Goal: Transaction & Acquisition: Subscribe to service/newsletter

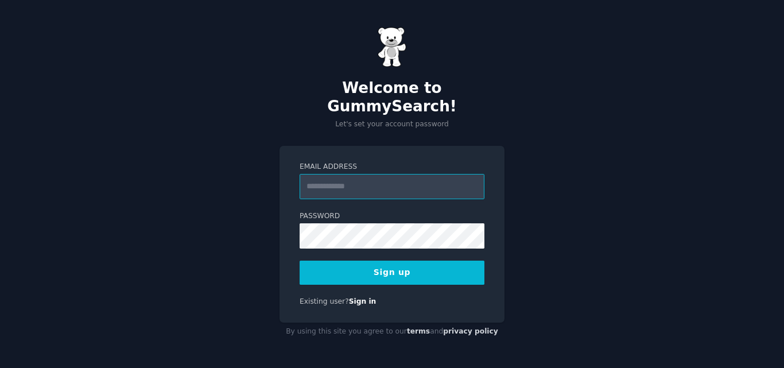
paste input "**********"
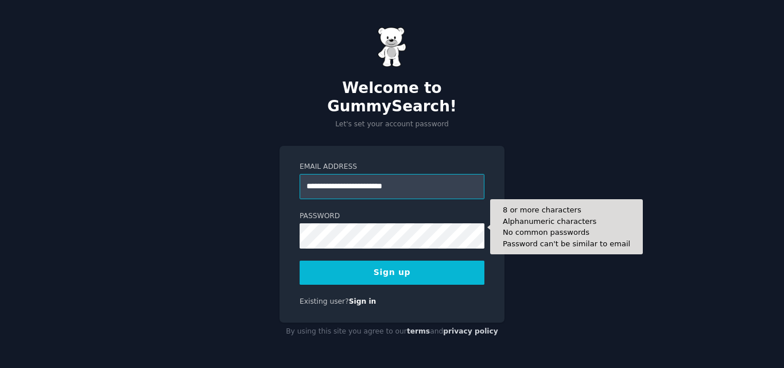
type input "**********"
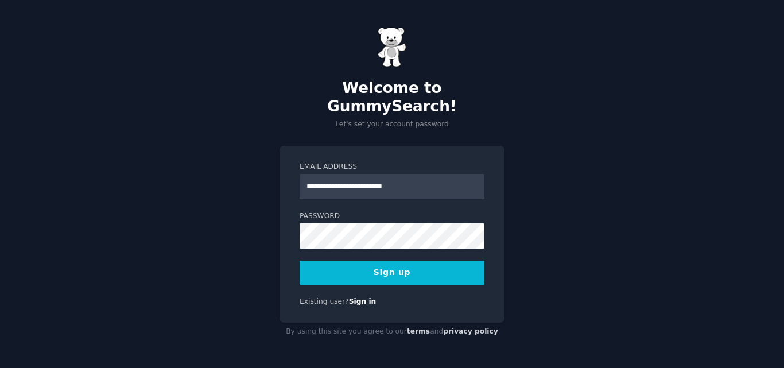
click at [392, 264] on button "Sign up" at bounding box center [392, 273] width 185 height 24
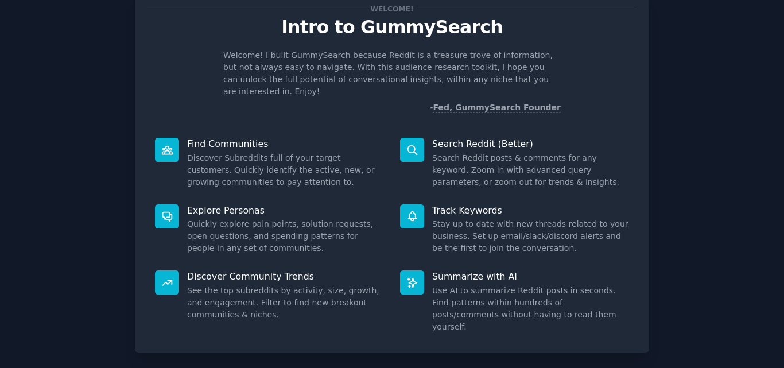
scroll to position [82, 0]
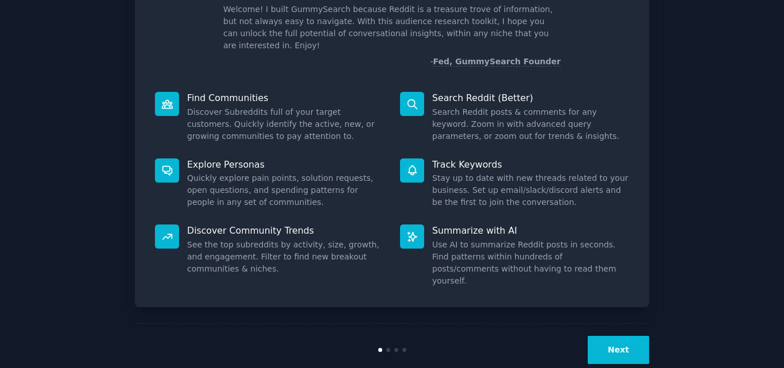
click at [611, 336] on button "Next" at bounding box center [618, 350] width 61 height 28
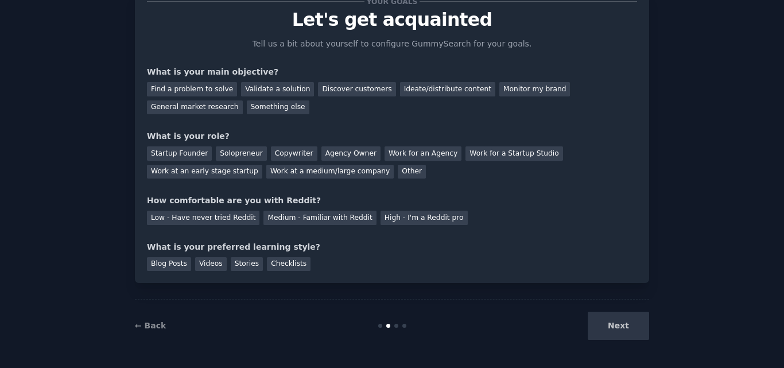
click at [162, 329] on div "← Back" at bounding box center [221, 326] width 172 height 12
click at [154, 325] on link "← Back" at bounding box center [150, 325] width 31 height 9
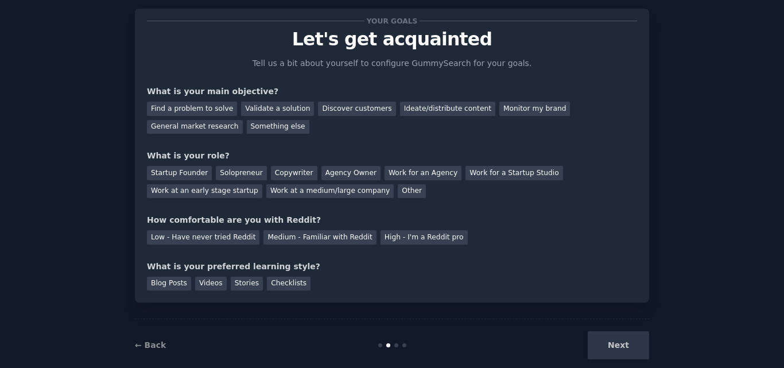
scroll to position [43, 0]
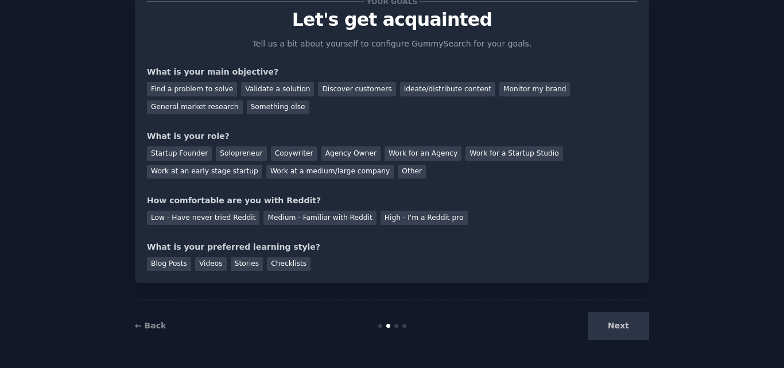
click at [620, 332] on div "Next" at bounding box center [564, 326] width 172 height 28
click at [199, 92] on div "Find a problem to solve" at bounding box center [192, 89] width 90 height 14
drag, startPoint x: 274, startPoint y: 91, endPoint x: 331, endPoint y: 95, distance: 57.5
click at [273, 91] on div "Validate a solution" at bounding box center [277, 89] width 73 height 14
click at [336, 92] on div "Discover customers" at bounding box center [356, 89] width 77 height 14
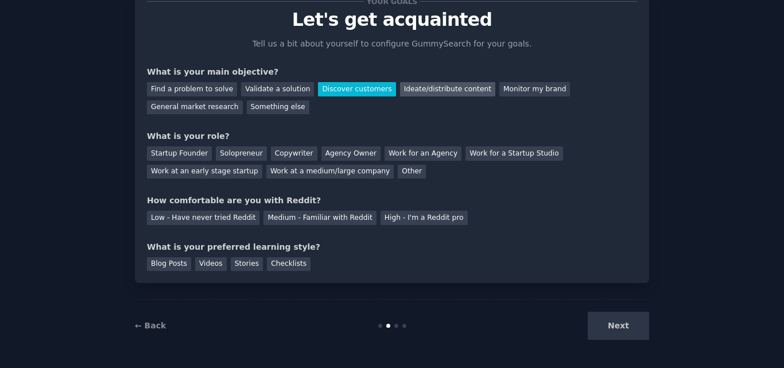
click at [415, 90] on div "Ideate/distribute content" at bounding box center [447, 89] width 95 height 14
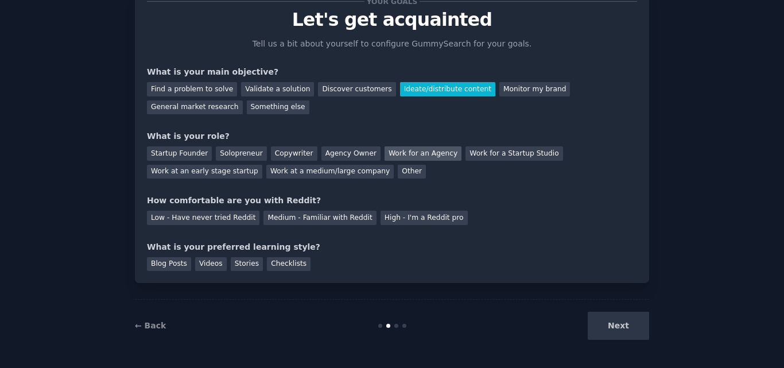
click at [389, 157] on div "Work for an Agency" at bounding box center [423, 153] width 77 height 14
click at [209, 219] on div "Low - Have never tried Reddit" at bounding box center [203, 218] width 112 height 14
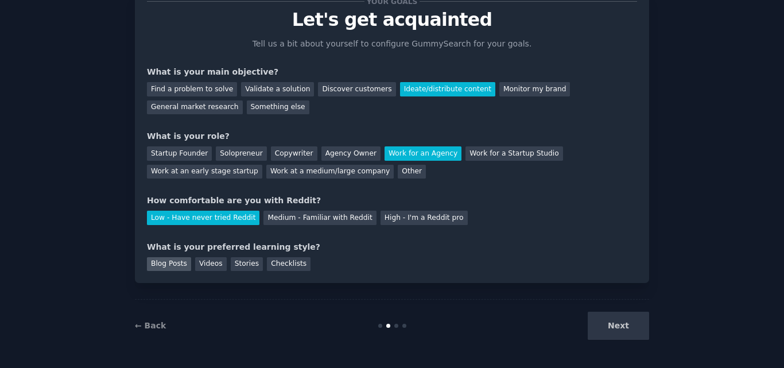
click at [161, 269] on div "Blog Posts" at bounding box center [169, 264] width 44 height 14
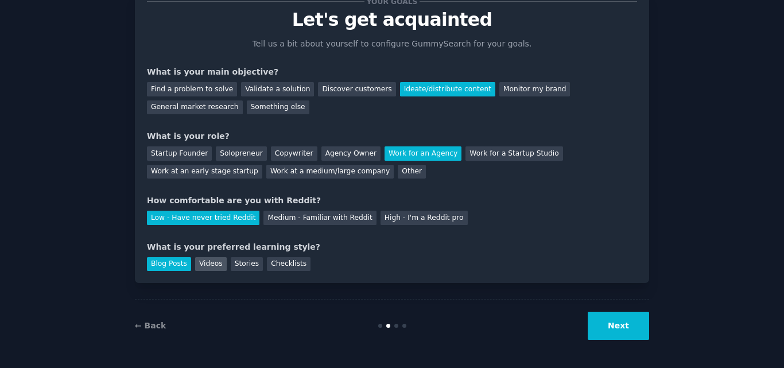
click at [203, 269] on div "Videos" at bounding box center [211, 264] width 32 height 14
click at [174, 269] on div "Blog Posts" at bounding box center [169, 264] width 44 height 14
click at [620, 327] on button "Next" at bounding box center [618, 326] width 61 height 28
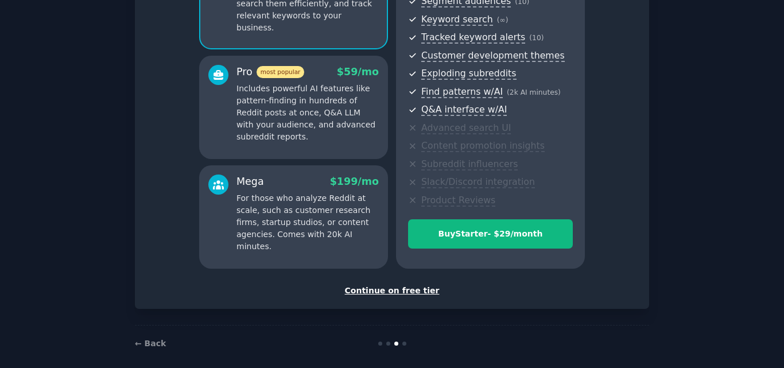
scroll to position [158, 0]
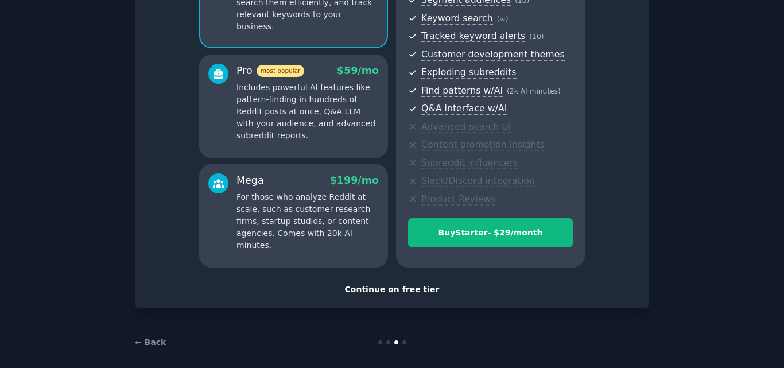
click at [403, 293] on div "Continue on free tier" at bounding box center [392, 290] width 490 height 12
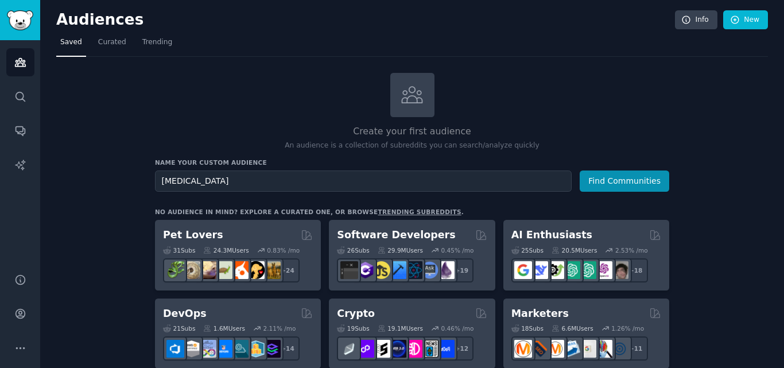
type input "Hair extensions"
click at [580, 170] on button "Find Communities" at bounding box center [625, 180] width 90 height 21
